Goal: Information Seeking & Learning: Learn about a topic

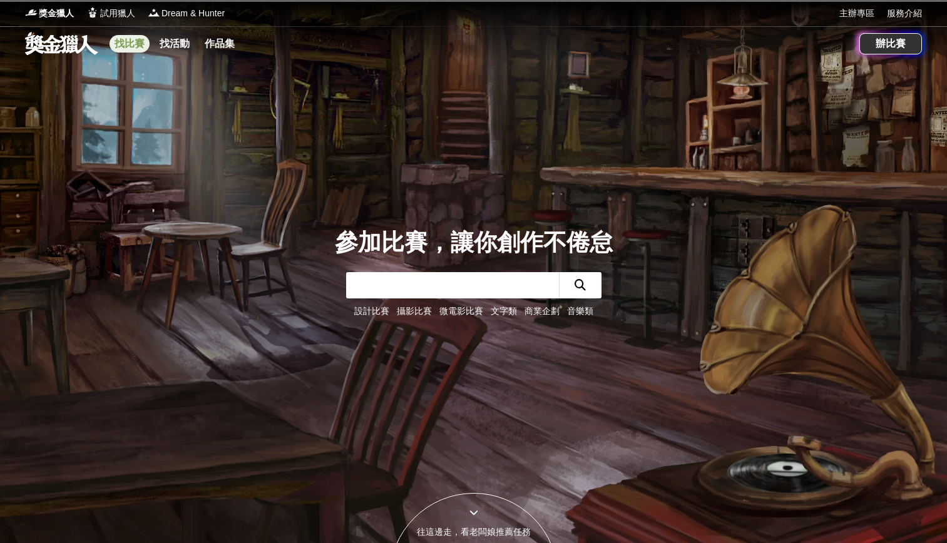
click at [138, 47] on link "找比賽" at bounding box center [130, 44] width 40 height 18
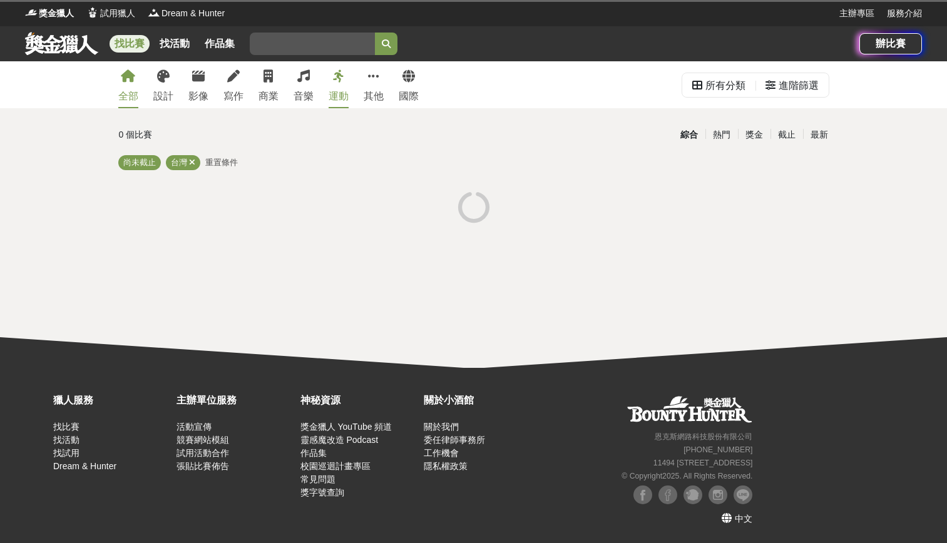
click at [280, 256] on div "全部 設計 影像 寫作 商業 音樂 運動 其他 國際 所有分類 進階篩選 0 個比賽 綜合 熱門 獎金 截止 最新 尚未截止 台灣 重置條件" at bounding box center [473, 214] width 947 height 307
click at [273, 85] on link "商業" at bounding box center [269, 84] width 20 height 47
click at [271, 88] on link "商業" at bounding box center [269, 84] width 20 height 47
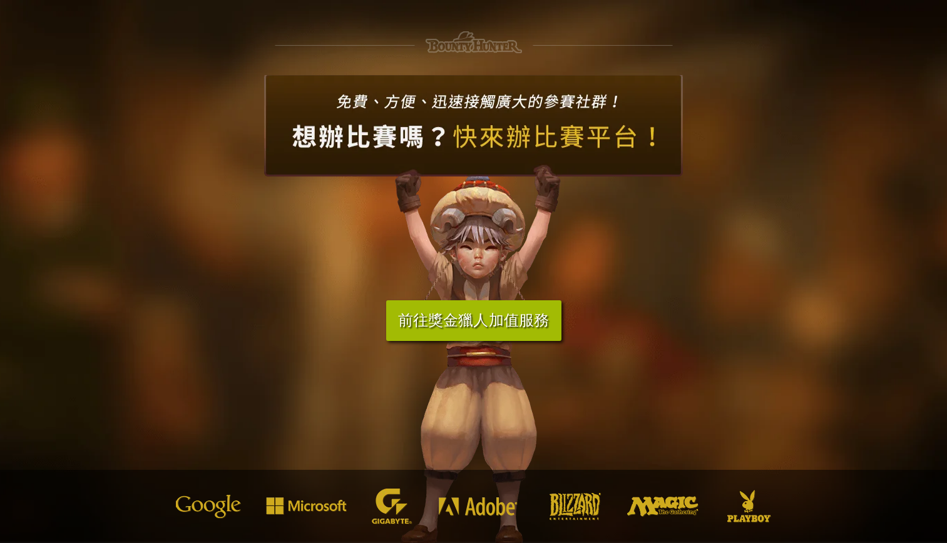
click at [189, 39] on hr at bounding box center [473, 42] width 947 height 22
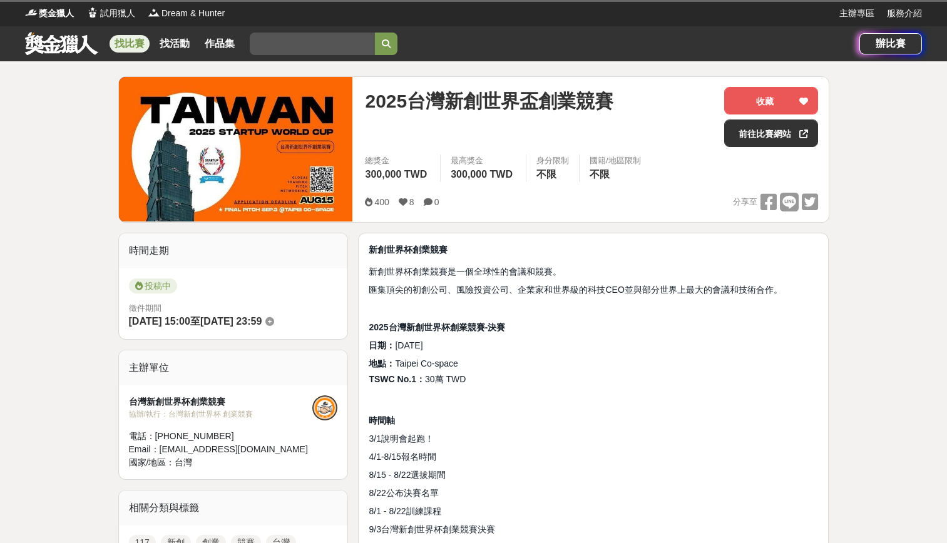
click at [62, 44] on link at bounding box center [62, 43] width 76 height 24
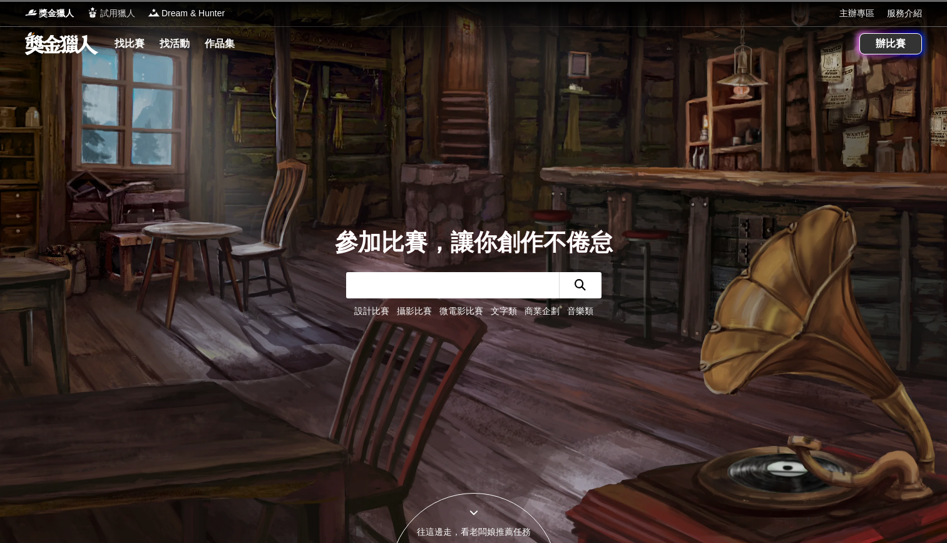
click at [137, 44] on link "找比賽" at bounding box center [130, 44] width 40 height 18
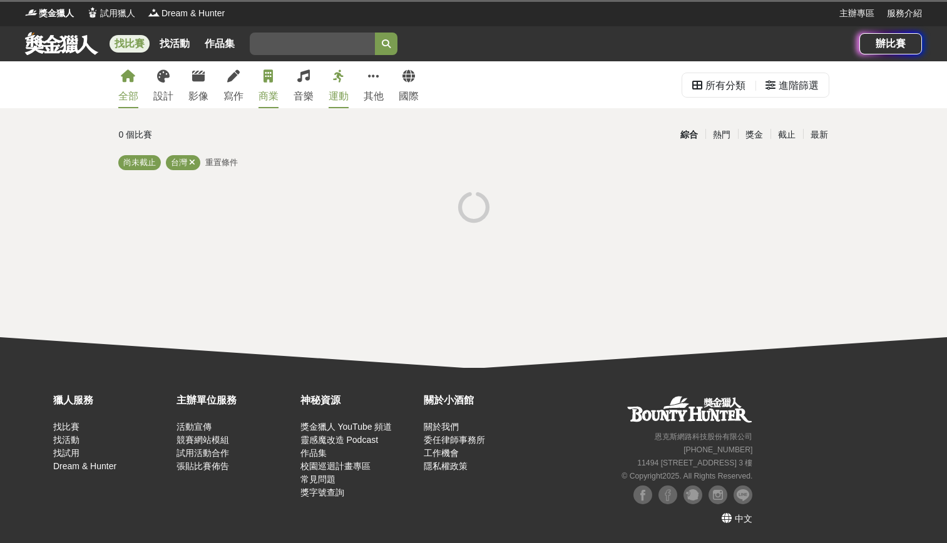
click at [270, 82] on icon at bounding box center [268, 76] width 9 height 13
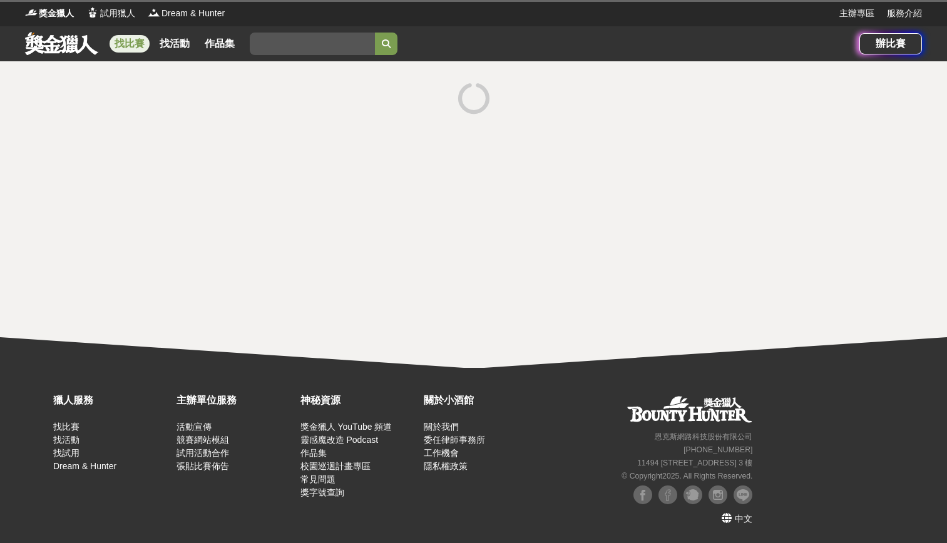
click at [136, 46] on link "找比賽" at bounding box center [130, 44] width 40 height 18
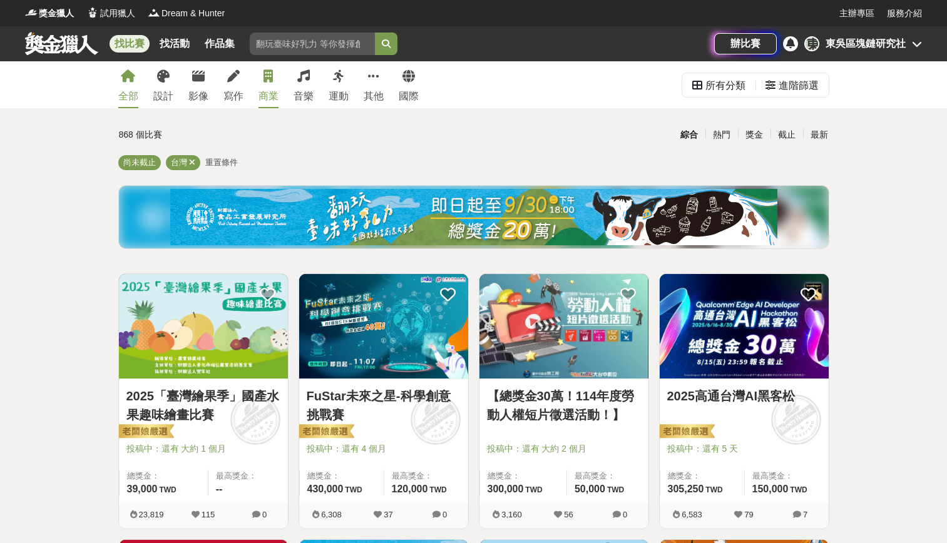
click at [262, 81] on link "商業" at bounding box center [269, 84] width 20 height 47
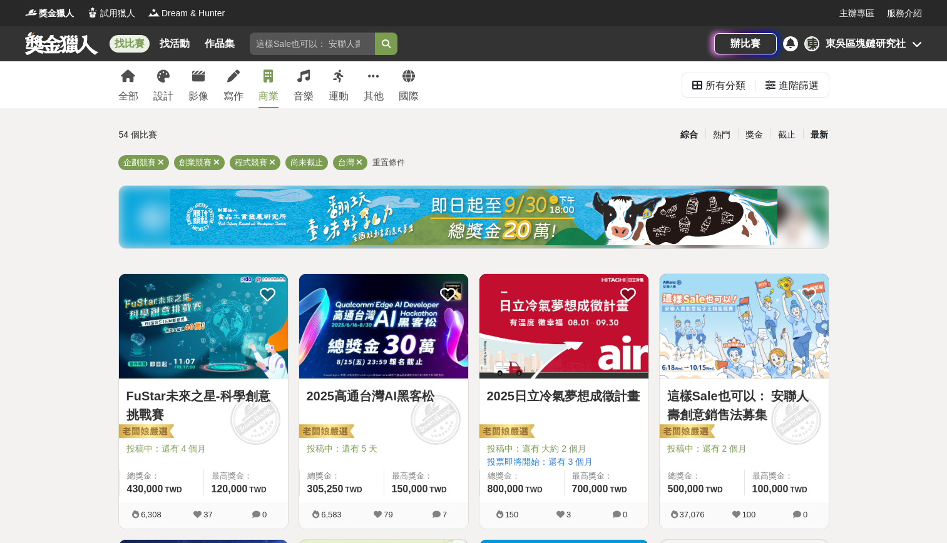
click at [821, 128] on div "最新" at bounding box center [819, 135] width 33 height 22
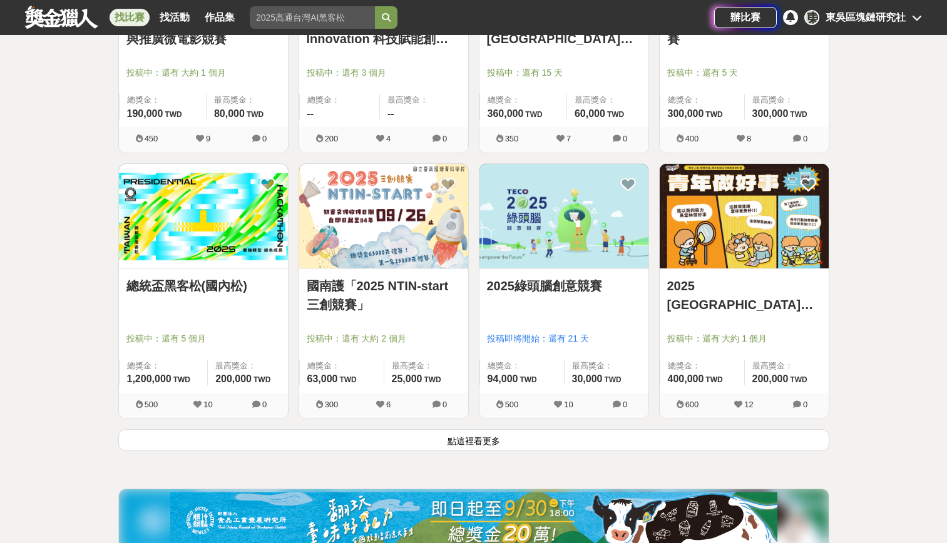
scroll to position [1440, 0]
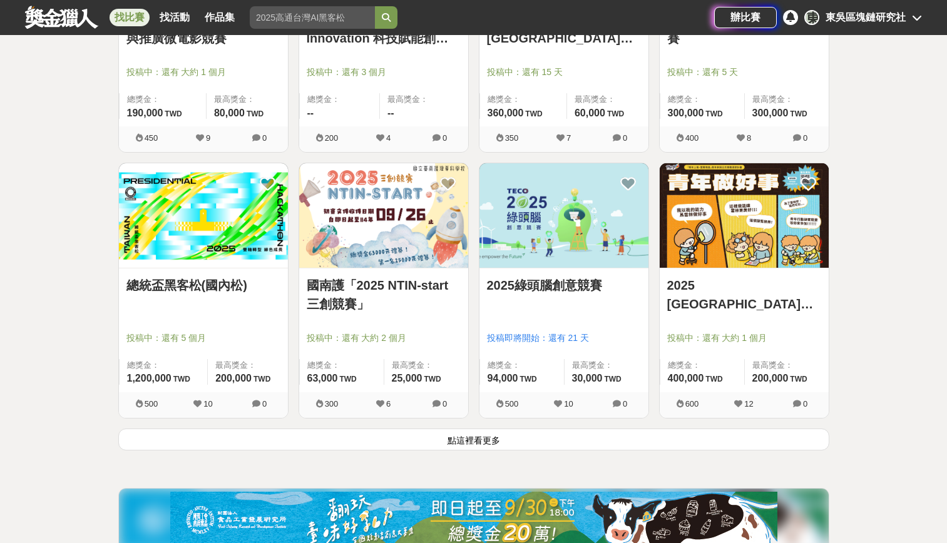
click at [493, 441] on button "點這裡看更多" at bounding box center [473, 440] width 711 height 22
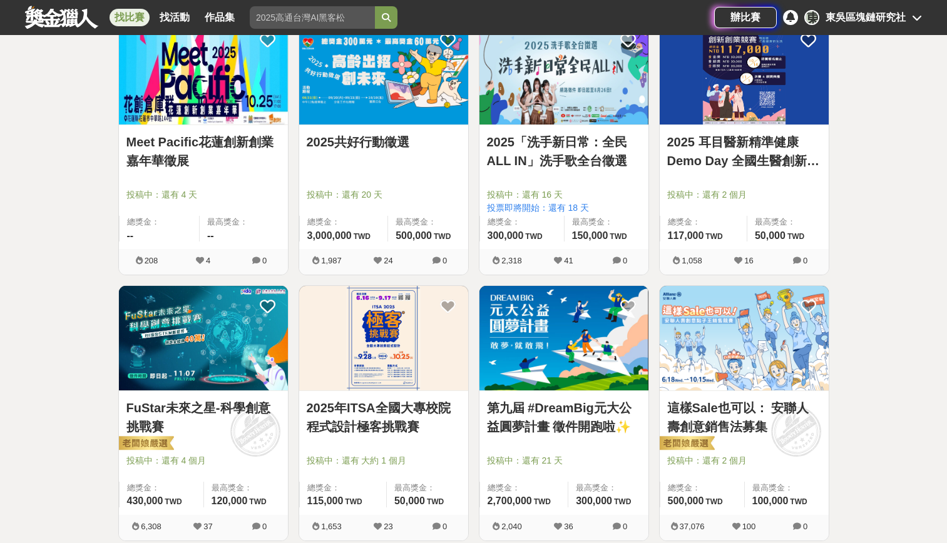
scroll to position [2129, 0]
